Goal: Find specific fact

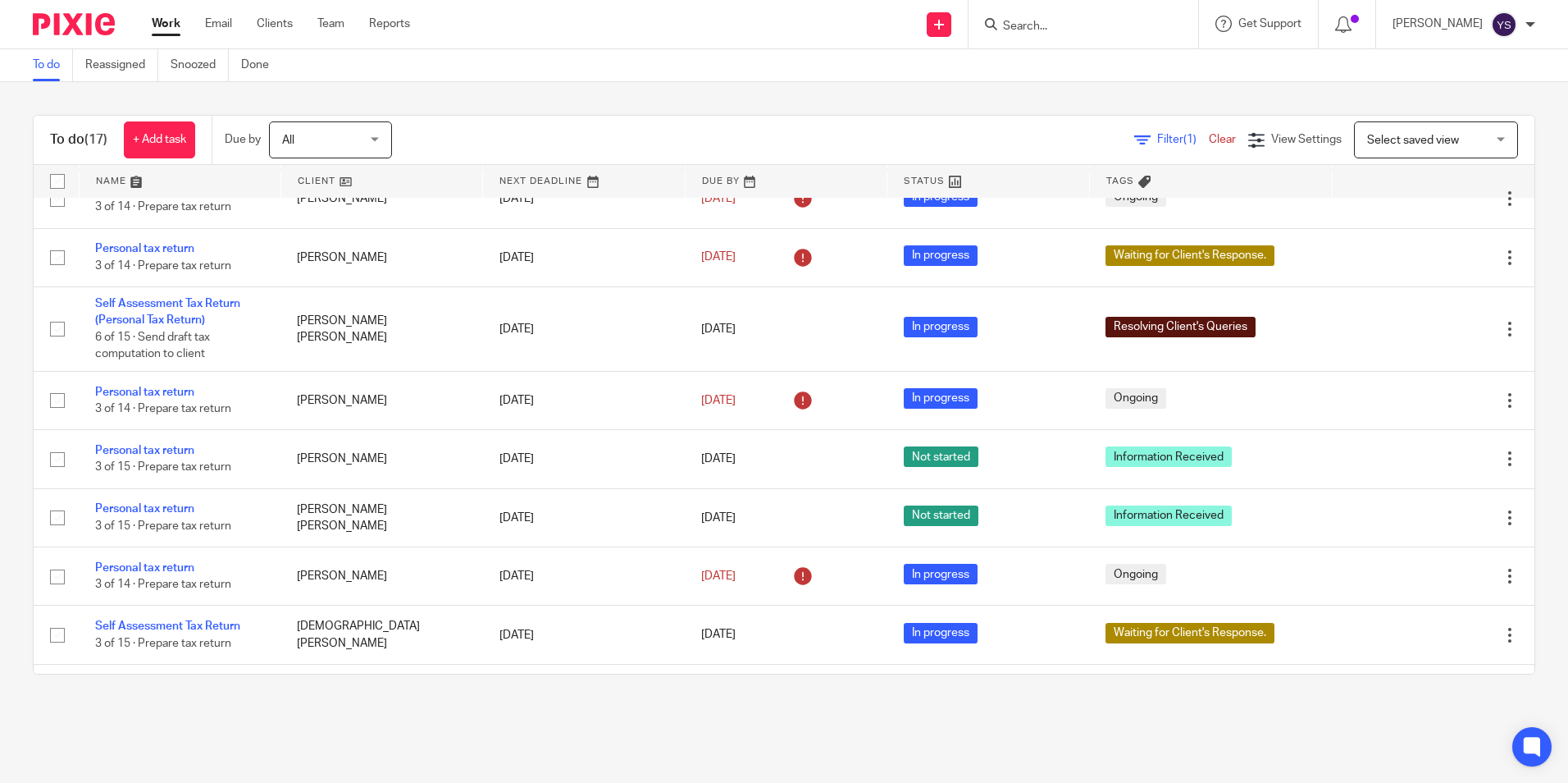
scroll to position [611, 0]
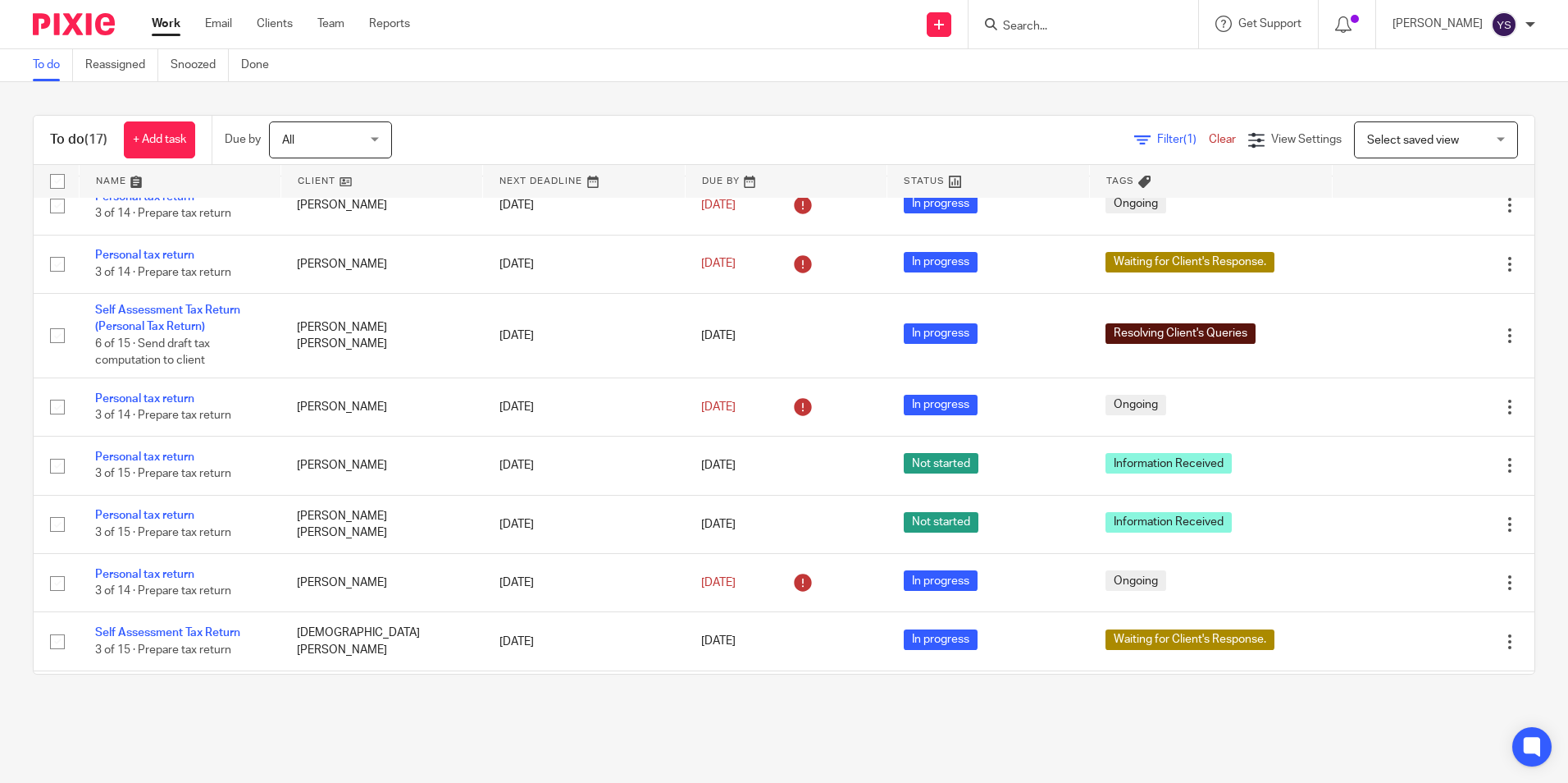
click at [1061, 24] on input "Search" at bounding box center [1075, 27] width 148 height 14
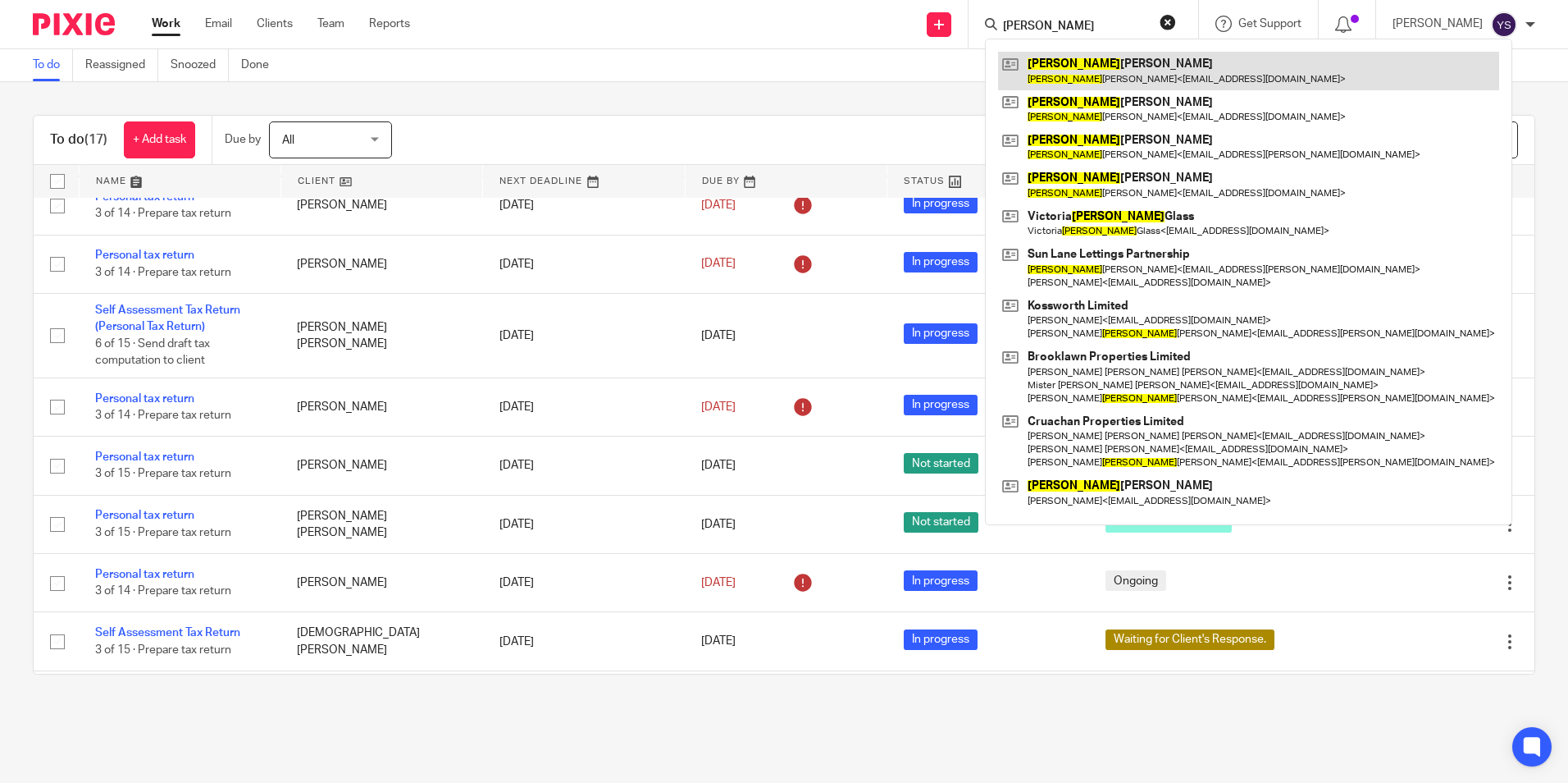
type input "[PERSON_NAME]"
click at [1078, 76] on link at bounding box center [1248, 70] width 501 height 38
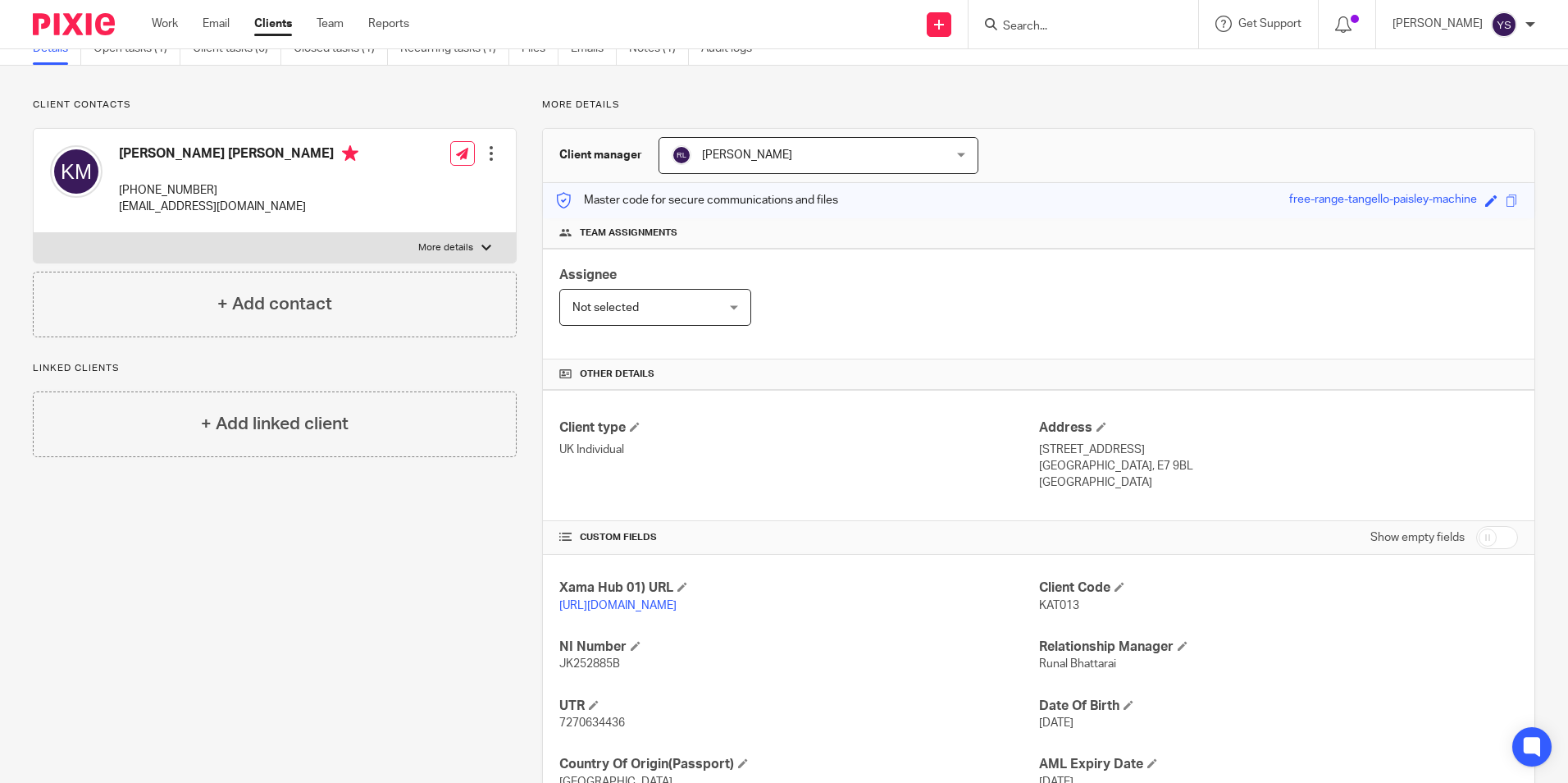
scroll to position [164, 0]
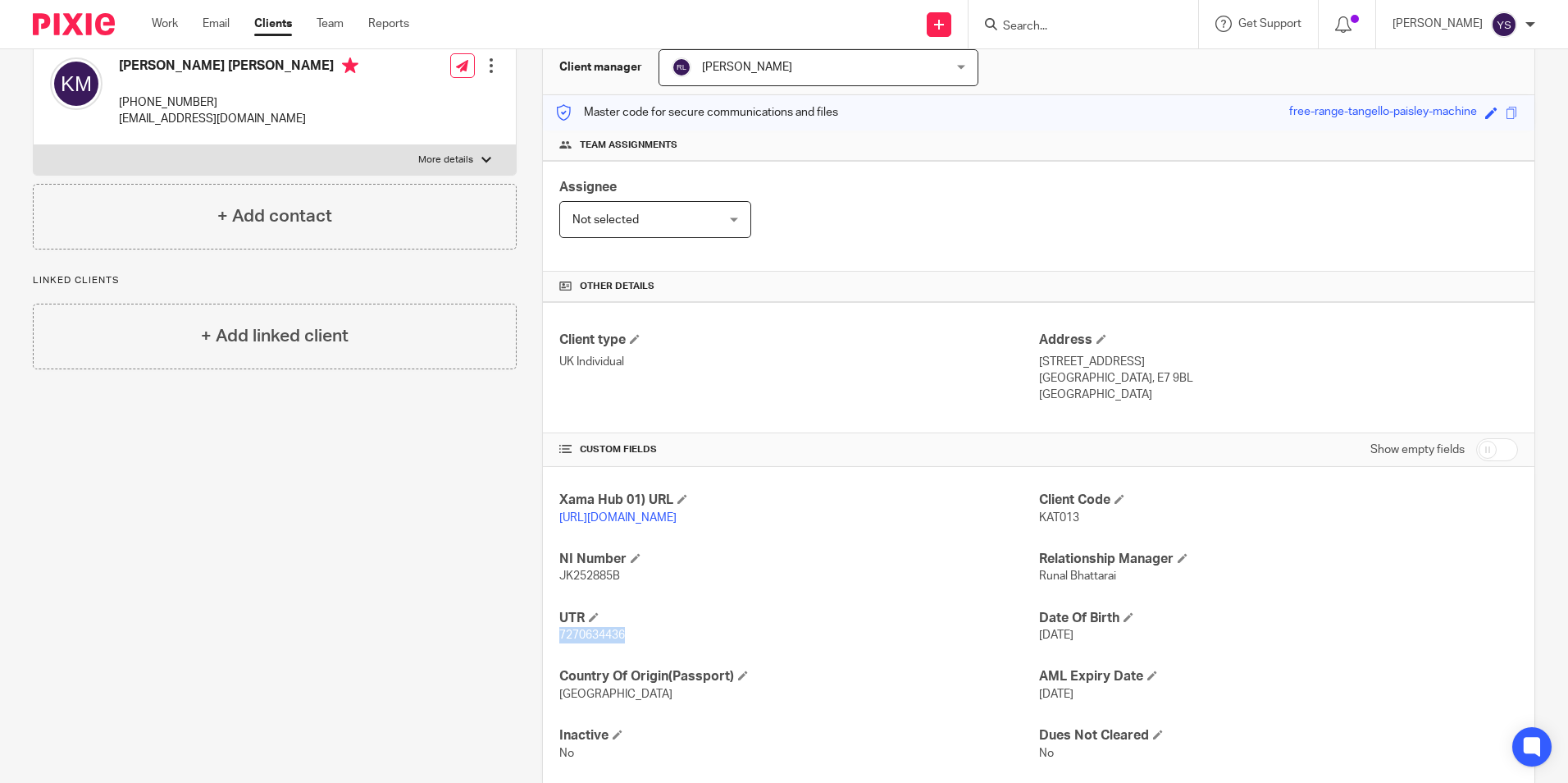
drag, startPoint x: 554, startPoint y: 651, endPoint x: 621, endPoint y: 649, distance: 67.0
click at [621, 649] on div "Xama Hub 01) URL https://platform.xamatech.com/portal/crm/clients/21f159a0-5754…" at bounding box center [1038, 626] width 992 height 319
copy span "7270634436"
